Goal: Transaction & Acquisition: Purchase product/service

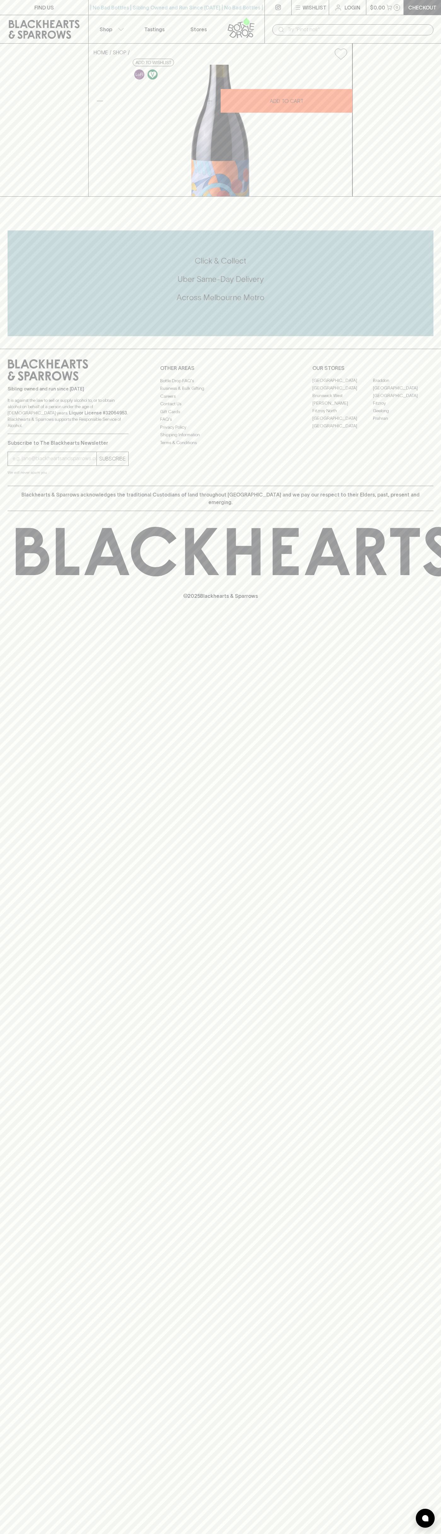
click at [413, 1473] on div "FIND US | No Bad Bottles | Sibling Owned and Run Since 2006 | No Bad Bottles | …" at bounding box center [220, 767] width 441 height 1534
click at [220, 1533] on html "FIND US | No Bad Bottles | Sibling Owned and Run Since 2006 | No Bad Bottles | …" at bounding box center [220, 767] width 441 height 1534
click at [21, 1081] on div "FIND US | No Bad Bottles | Sibling Owned and Run Since 2006 | No Bad Bottles | …" at bounding box center [220, 767] width 441 height 1534
